Goal: Contribute content: Add original content to the website for others to see

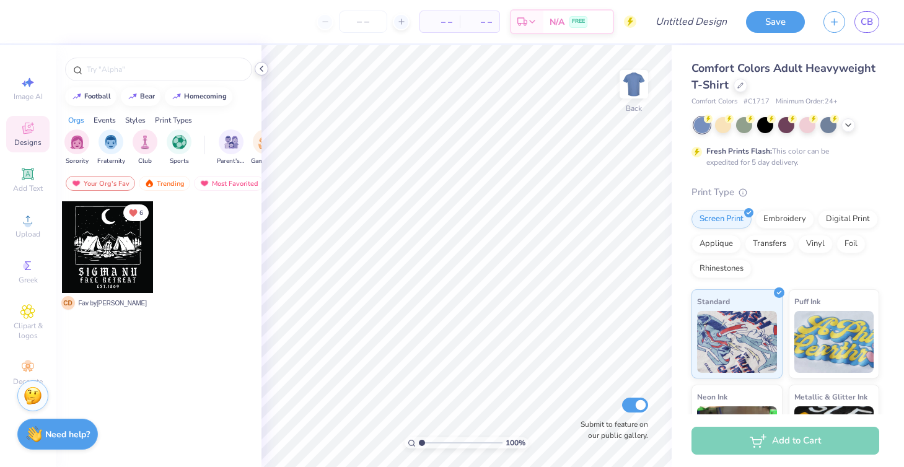
click at [264, 68] on icon at bounding box center [261, 69] width 10 height 10
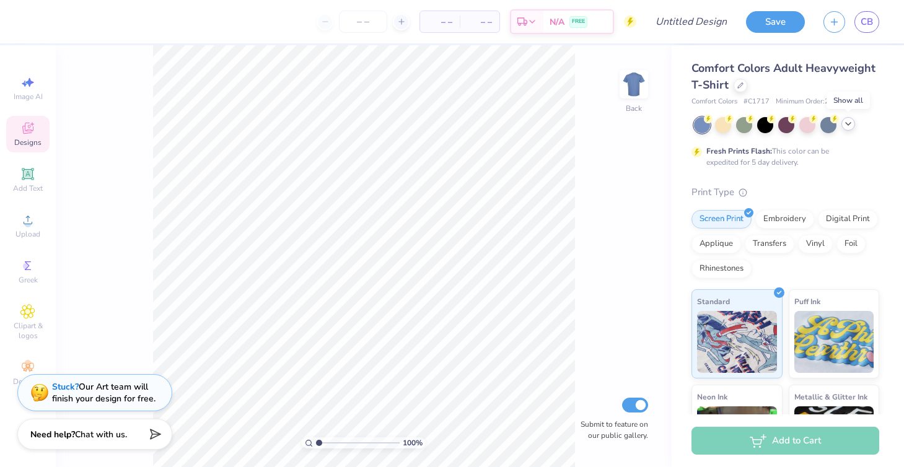
click at [852, 123] on icon at bounding box center [848, 124] width 10 height 10
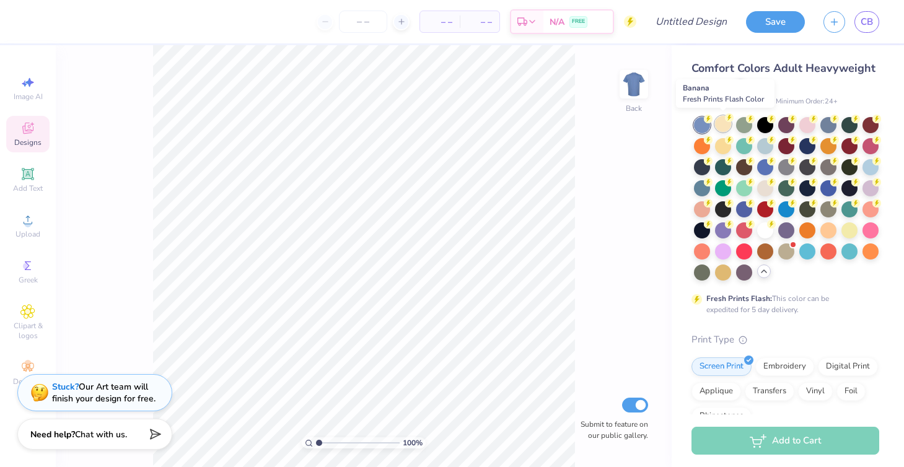
click at [725, 126] on div at bounding box center [723, 124] width 16 height 16
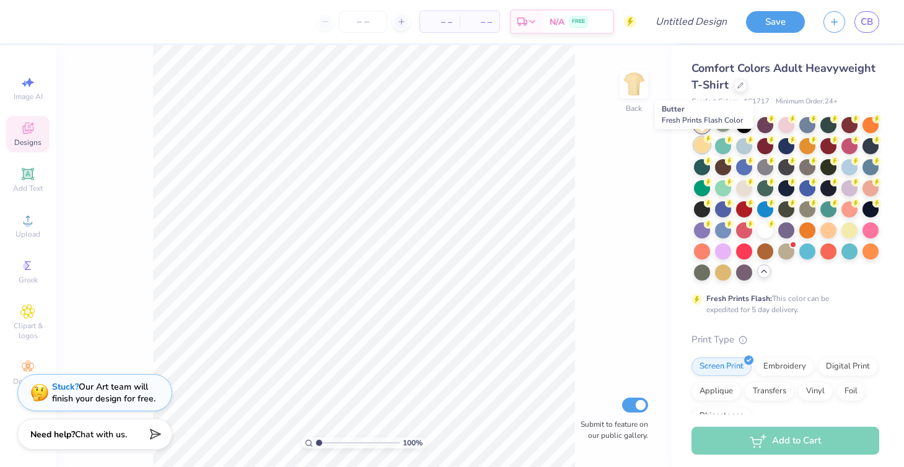
click at [697, 143] on div at bounding box center [702, 145] width 16 height 16
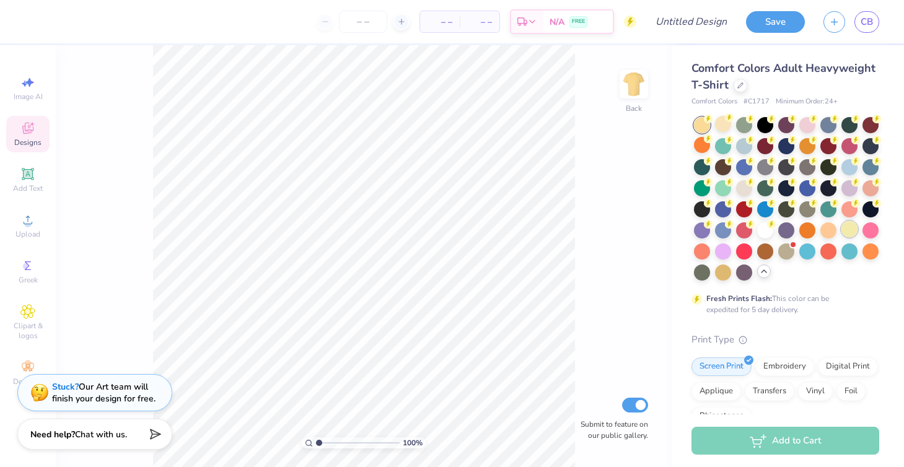
click at [851, 234] on div at bounding box center [849, 229] width 16 height 16
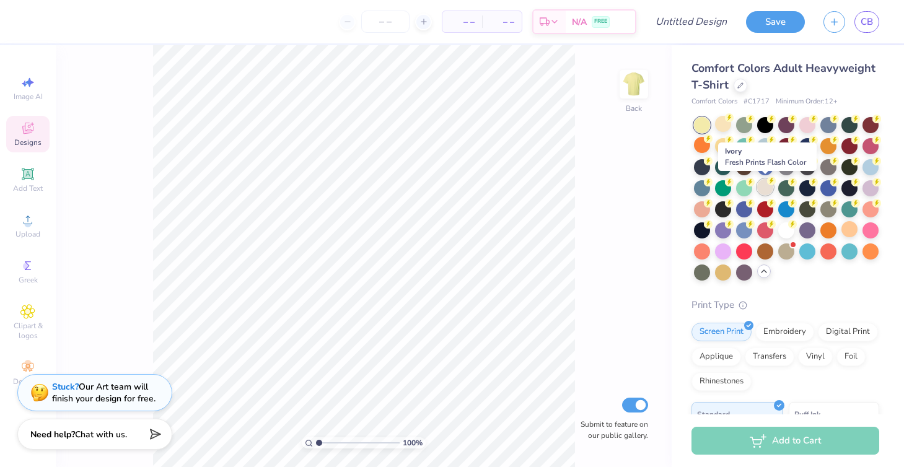
click at [766, 189] on div at bounding box center [765, 187] width 16 height 16
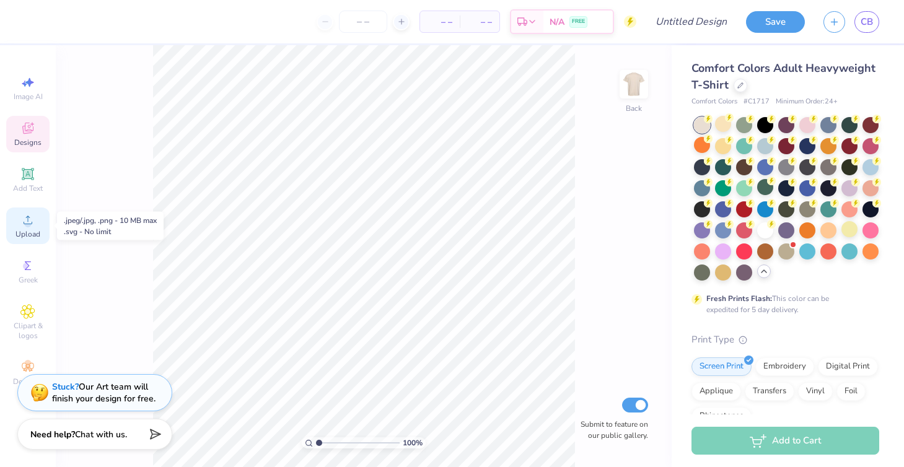
click at [25, 222] on circle at bounding box center [27, 224] width 7 height 7
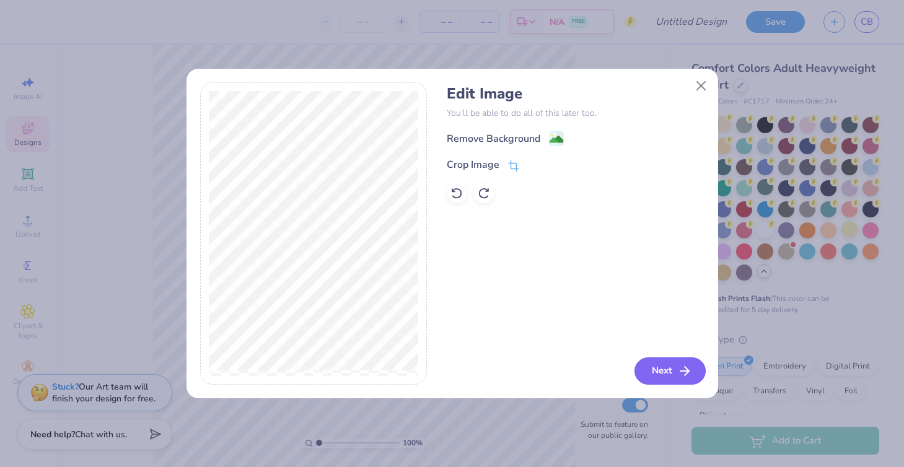
click at [679, 363] on button "Next" at bounding box center [669, 370] width 71 height 27
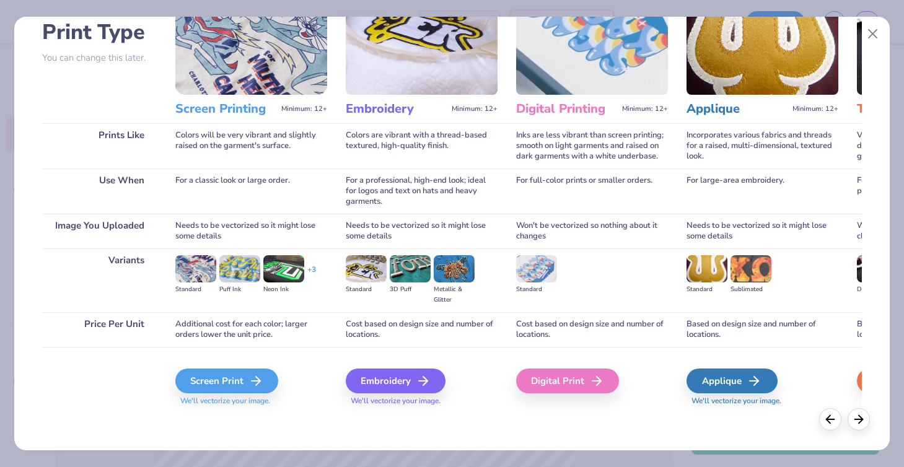
scroll to position [89, 0]
click at [250, 379] on div "Screen Print" at bounding box center [228, 381] width 103 height 25
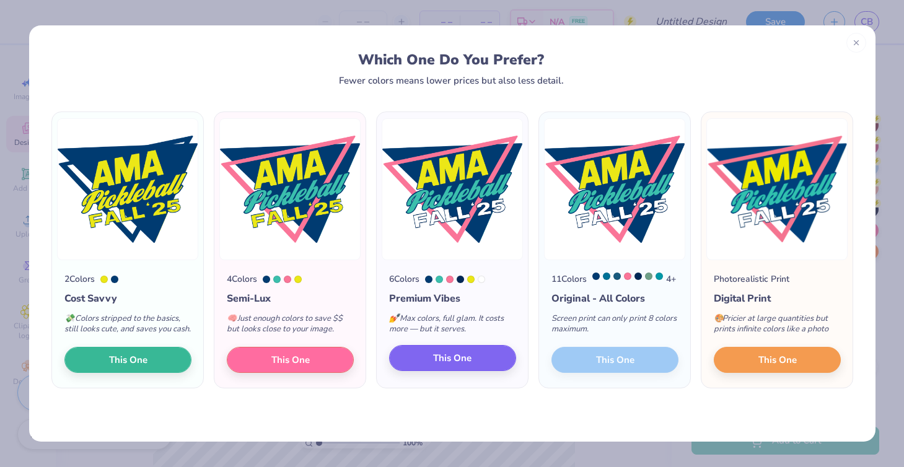
click at [480, 371] on button "This One" at bounding box center [452, 358] width 127 height 26
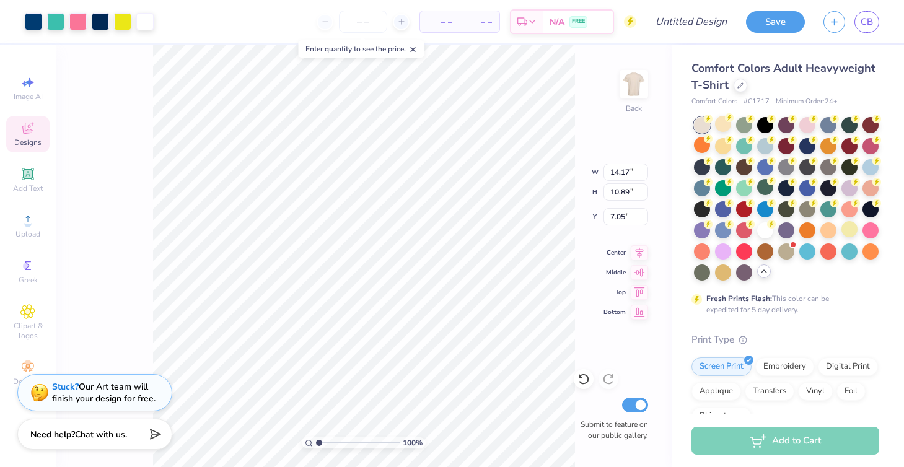
type input "7.28"
type input "5.59"
type input "12.35"
click at [626, 175] on input "7.28" at bounding box center [625, 172] width 45 height 17
type input "7.2"
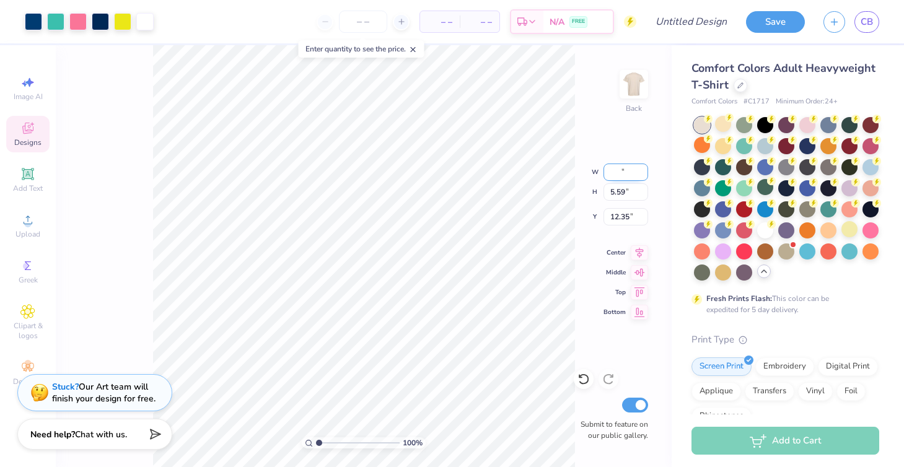
type input "7"
type input "4"
type input "4.50"
type input "3.46"
type input "3.00"
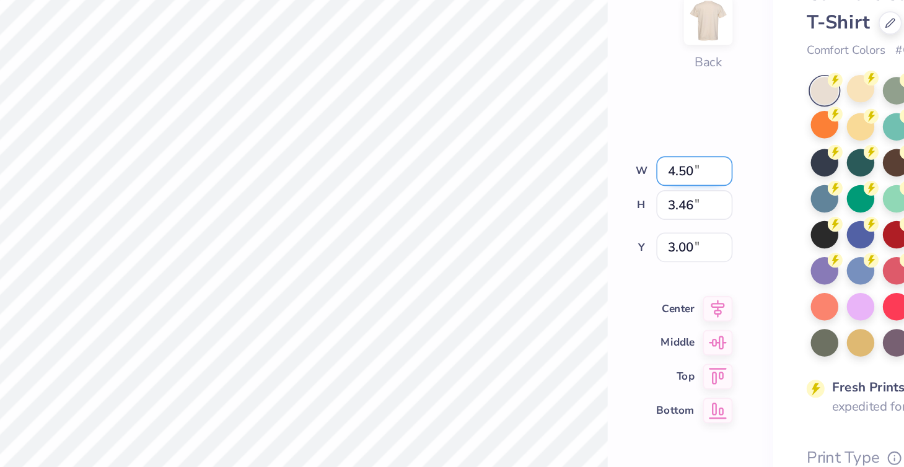
click at [603, 164] on input "4.50" at bounding box center [625, 172] width 45 height 17
type input "4.5"
type input "4.25"
type input "3.27"
type input "3.10"
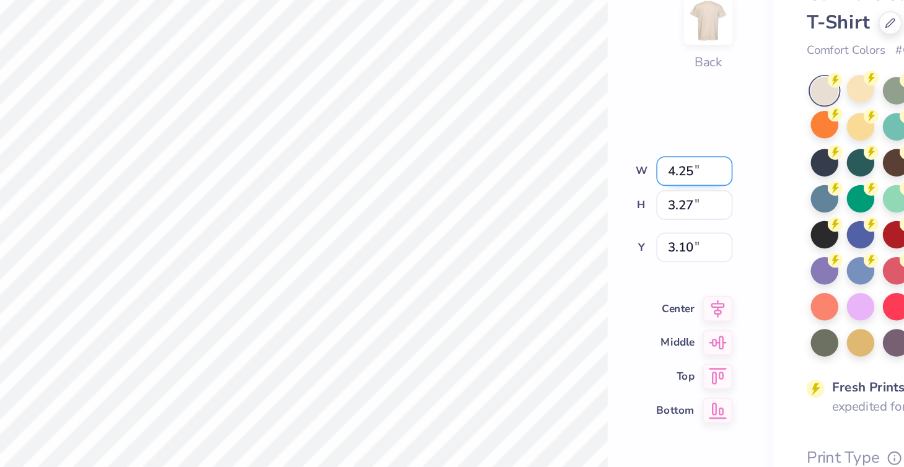
type input "4.2"
type input "4.00"
type input "3.07"
type input "3.00"
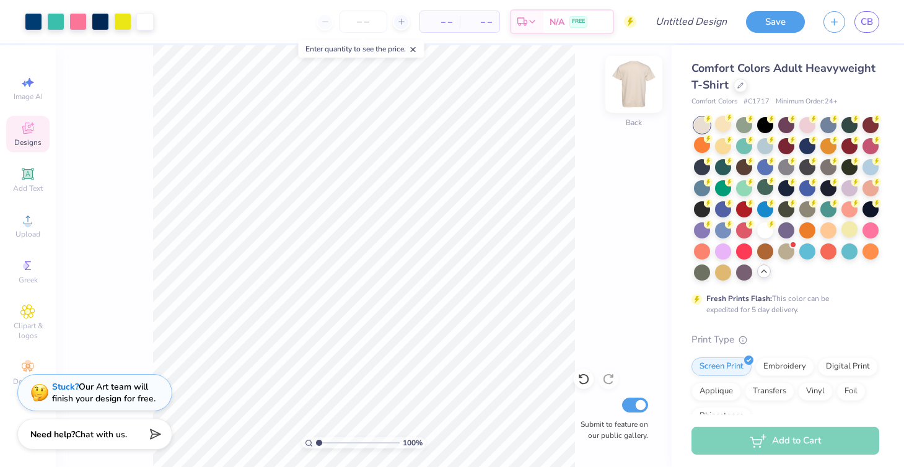
click at [639, 85] on img at bounding box center [634, 84] width 50 height 50
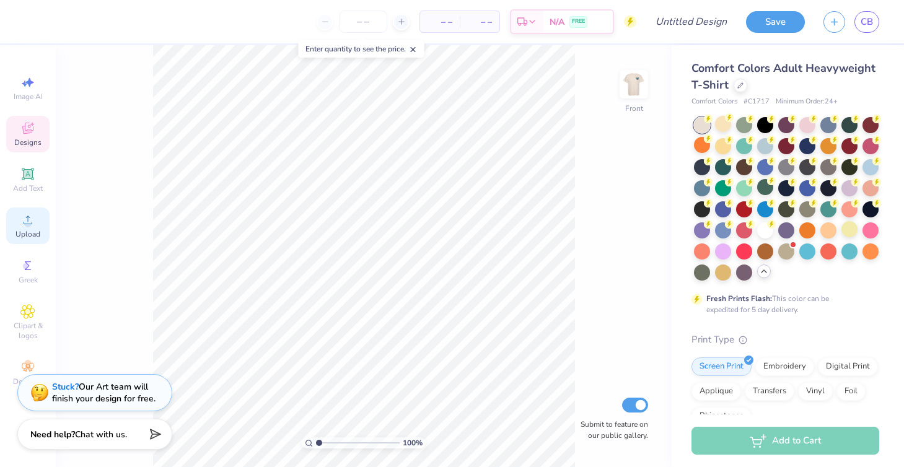
click at [29, 232] on span "Upload" at bounding box center [27, 234] width 25 height 10
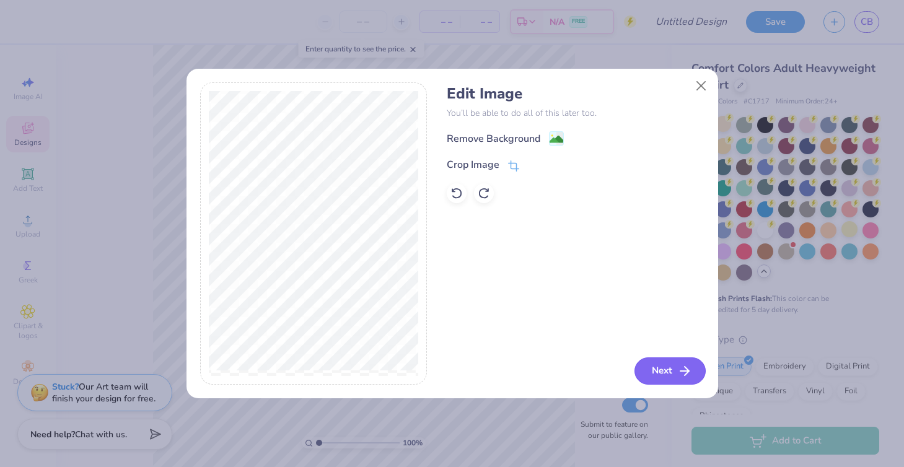
click at [672, 374] on button "Next" at bounding box center [669, 370] width 71 height 27
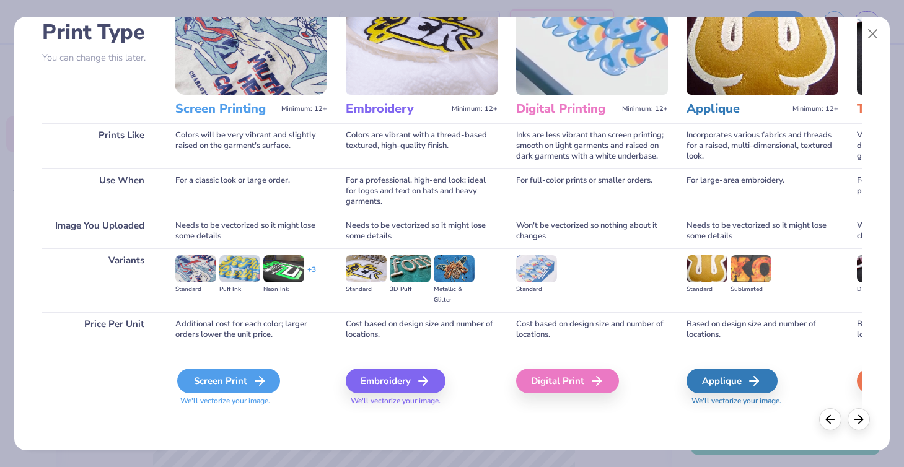
click at [241, 380] on div "Screen Print" at bounding box center [228, 381] width 103 height 25
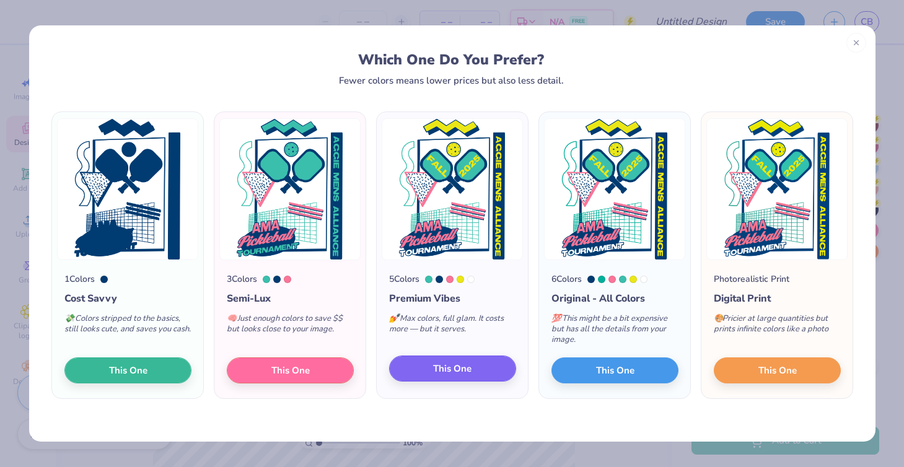
click at [464, 367] on span "This One" at bounding box center [452, 369] width 38 height 14
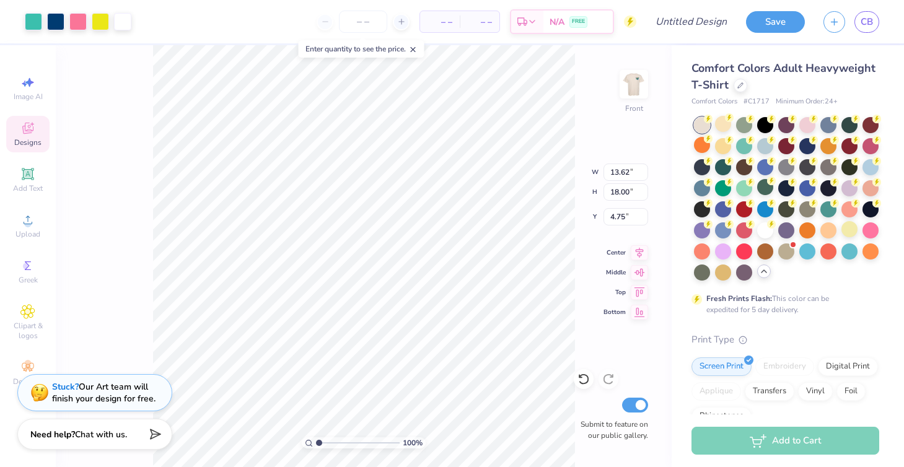
type input "10.55"
type input "13.94"
type input "3.00"
type input "11.84"
type input "15.65"
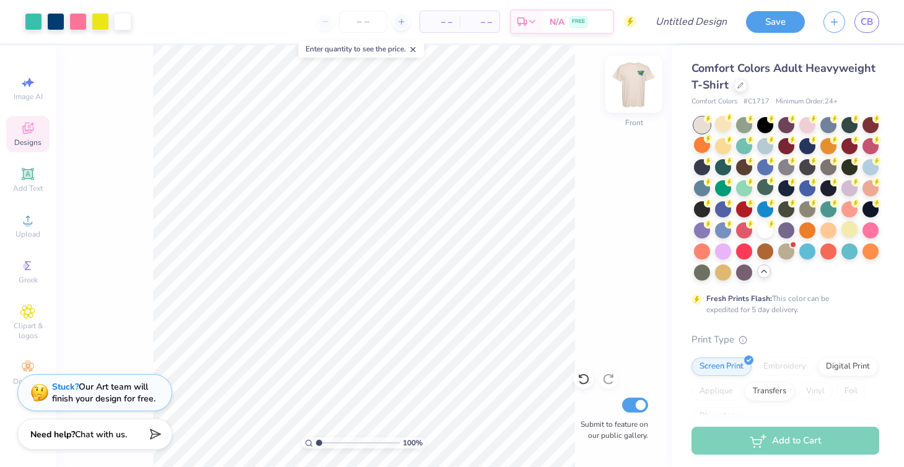
click at [639, 92] on img at bounding box center [634, 84] width 50 height 50
click at [418, 48] on icon at bounding box center [413, 49] width 9 height 9
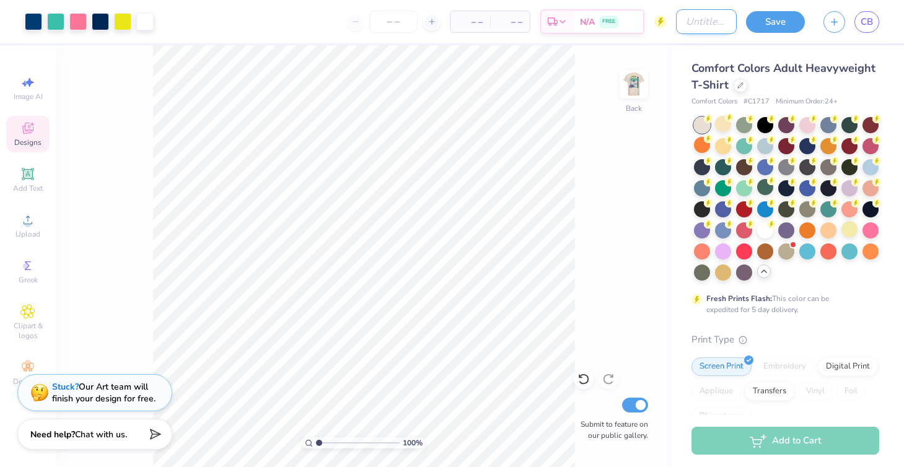
click at [696, 20] on input "Design Title" at bounding box center [706, 21] width 61 height 25
type input "Pickleball Fall '25"
click at [792, 20] on button "Save" at bounding box center [775, 20] width 59 height 22
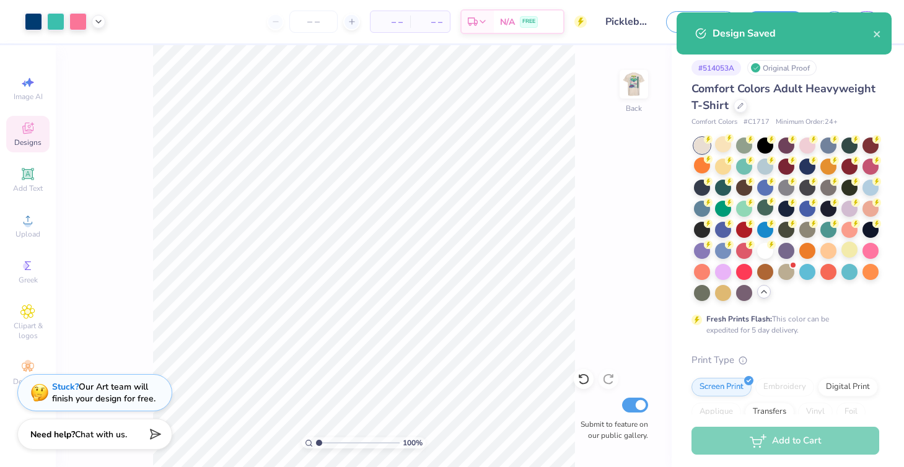
click at [878, 30] on icon "close" at bounding box center [877, 34] width 9 height 10
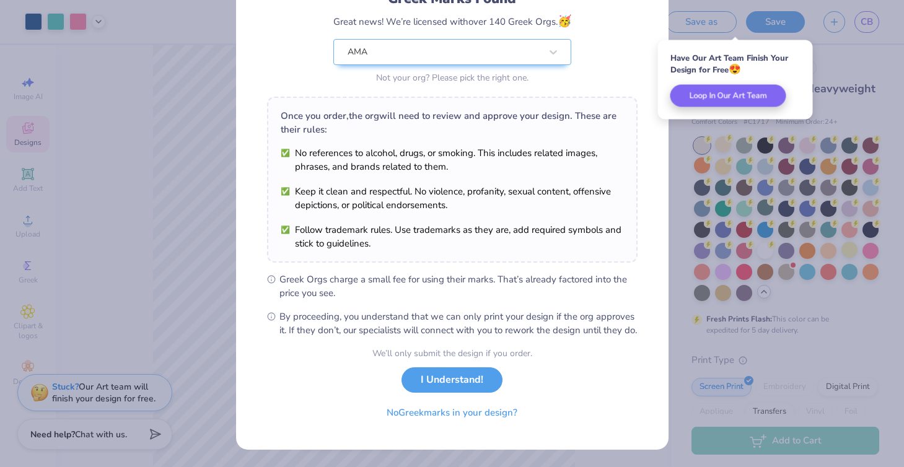
scroll to position [113, 0]
click at [488, 411] on button "No Greek marks in your design?" at bounding box center [452, 409] width 152 height 25
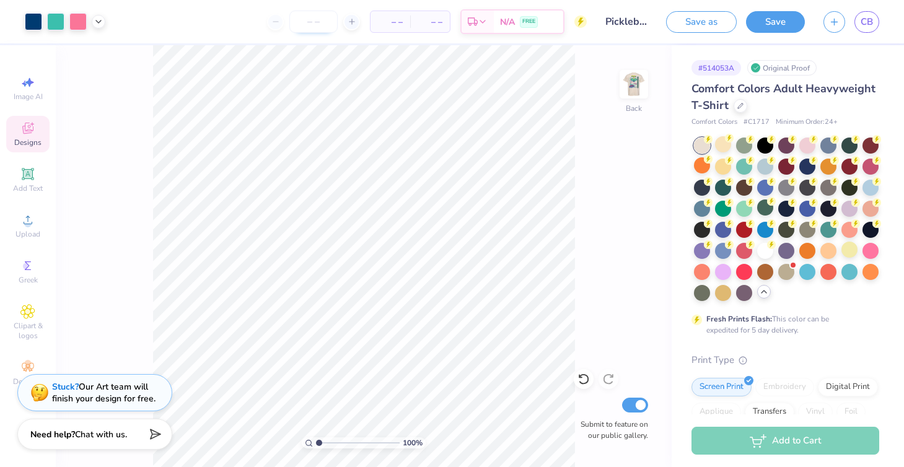
click at [320, 19] on input "number" at bounding box center [313, 22] width 48 height 22
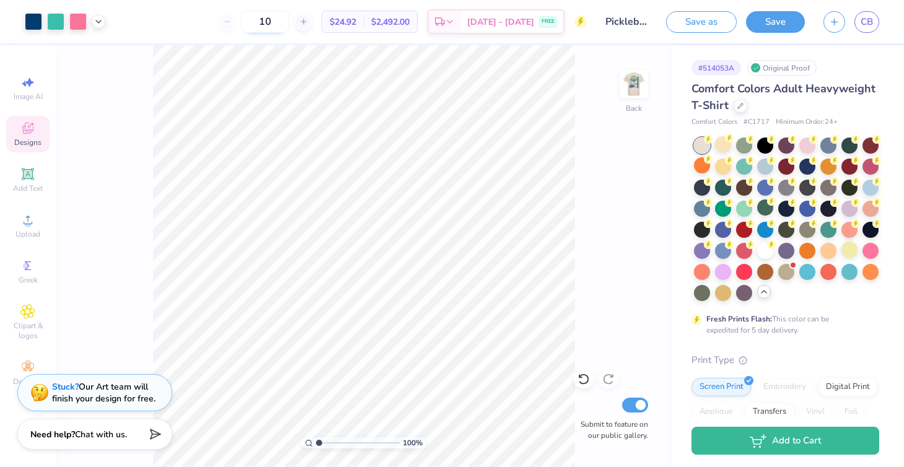
type input "1"
type input "5"
type input "150"
click at [875, 26] on link "CB" at bounding box center [866, 22] width 25 height 22
